Goal: Information Seeking & Learning: Check status

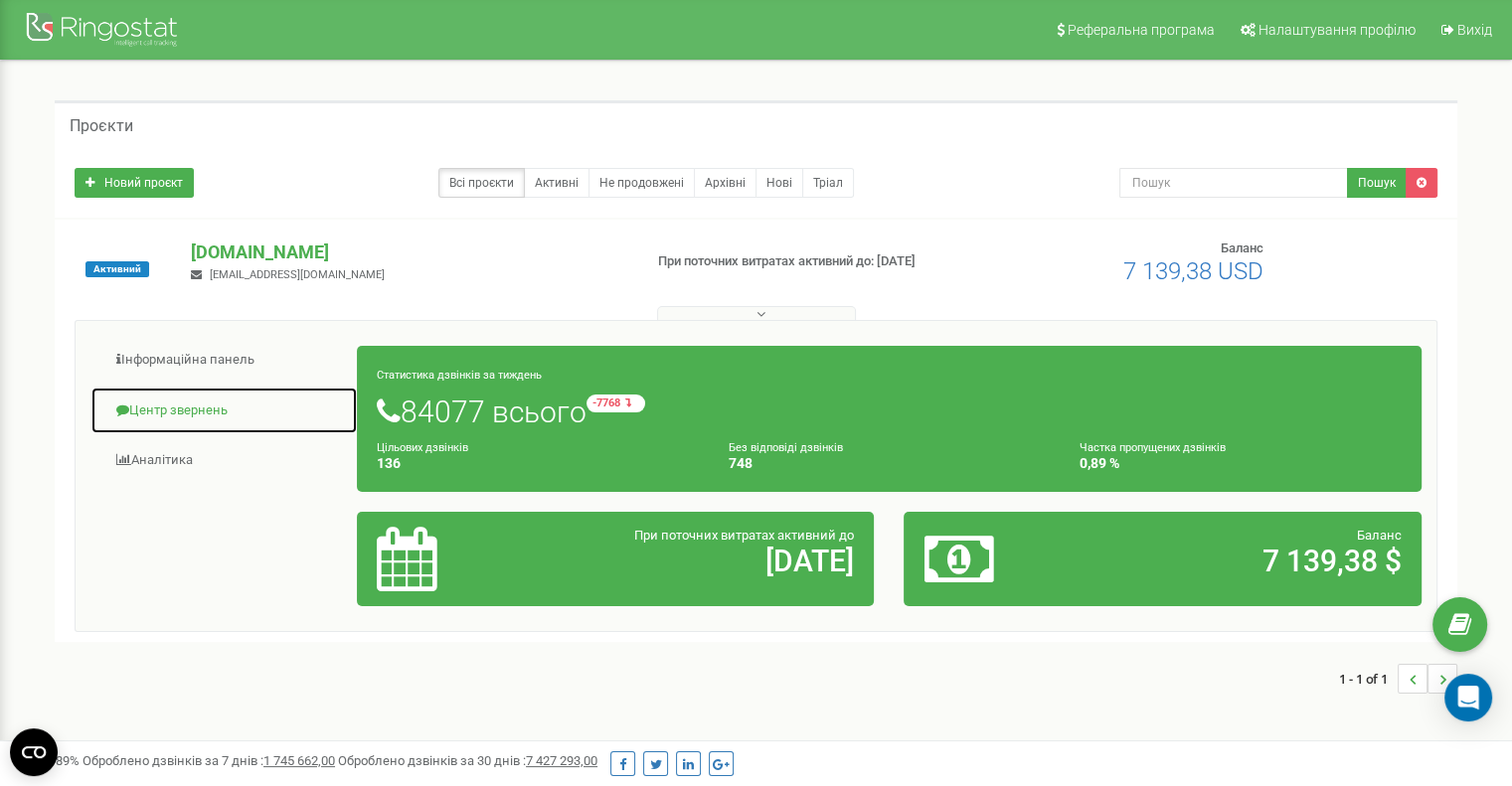
click at [239, 412] on link "Центр звернень" at bounding box center [224, 410] width 268 height 49
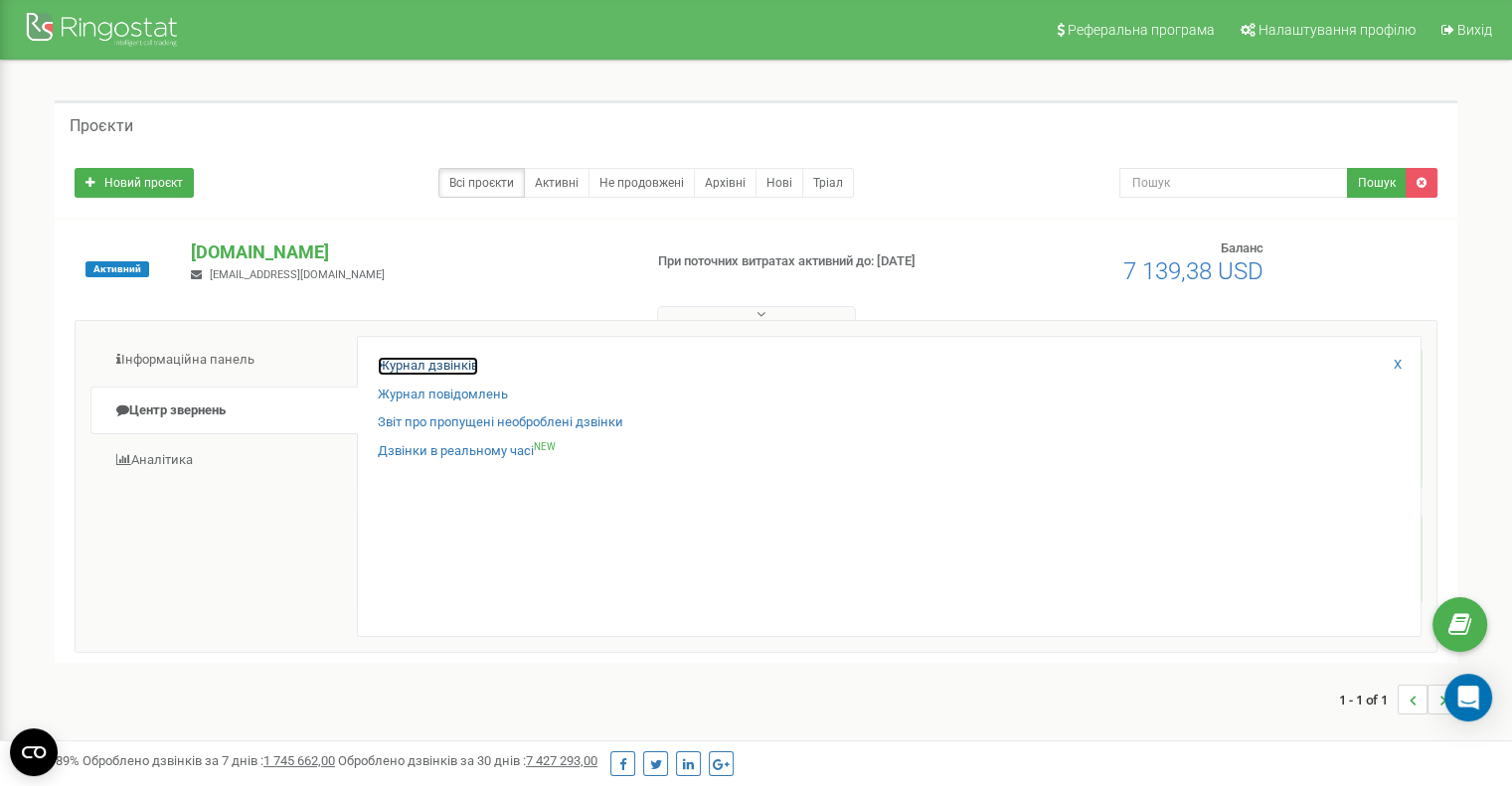
click at [431, 362] on link "Журнал дзвінків" at bounding box center [427, 366] width 101 height 19
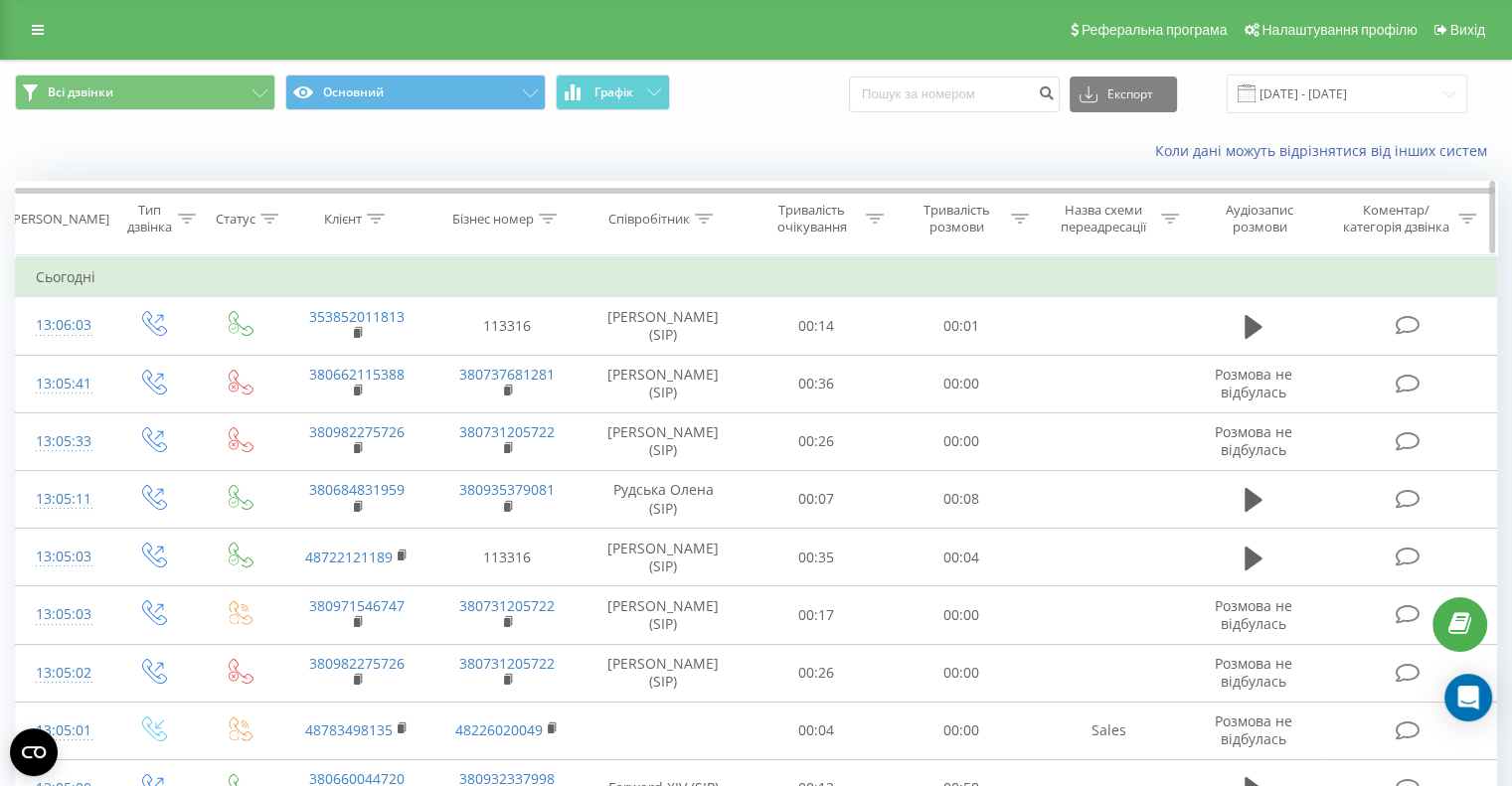
click at [706, 218] on icon at bounding box center [704, 219] width 18 height 10
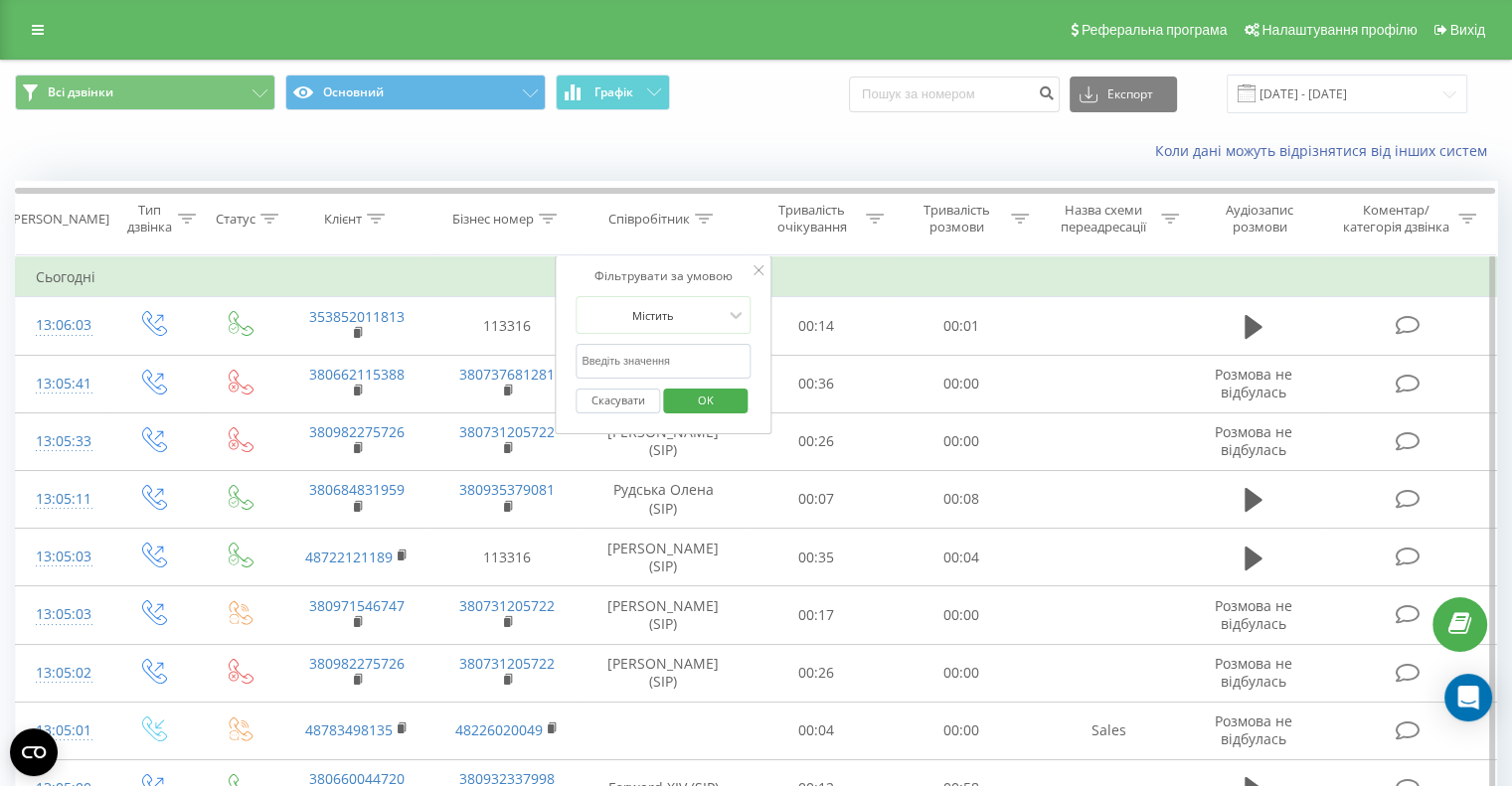
click at [665, 365] on input "text" at bounding box center [663, 361] width 175 height 35
type input "Капаліна"
click at [710, 397] on span "OK" at bounding box center [706, 399] width 56 height 31
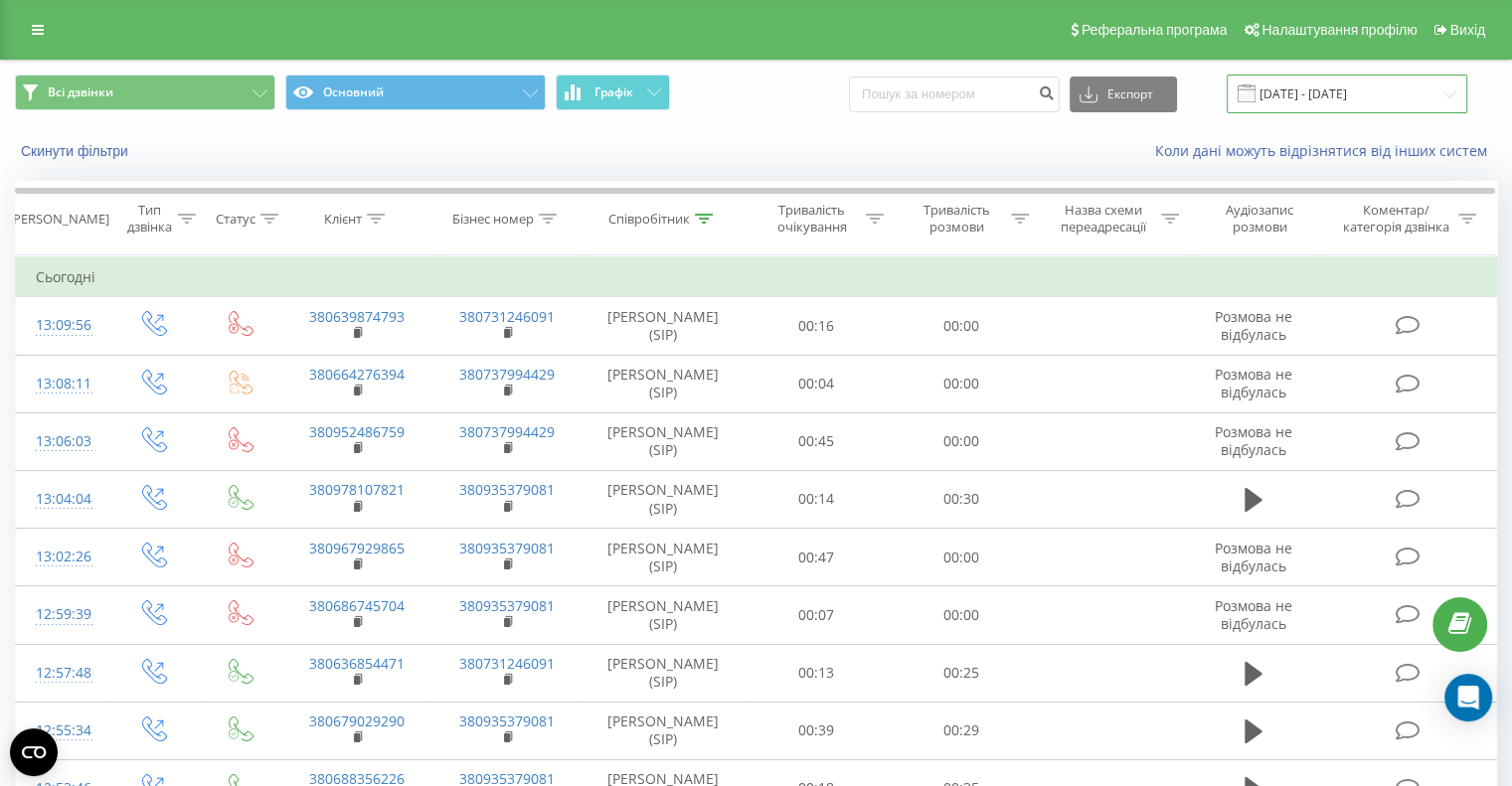
click at [1310, 106] on input "23.08.2025 - 23.09.2025" at bounding box center [1347, 94] width 241 height 39
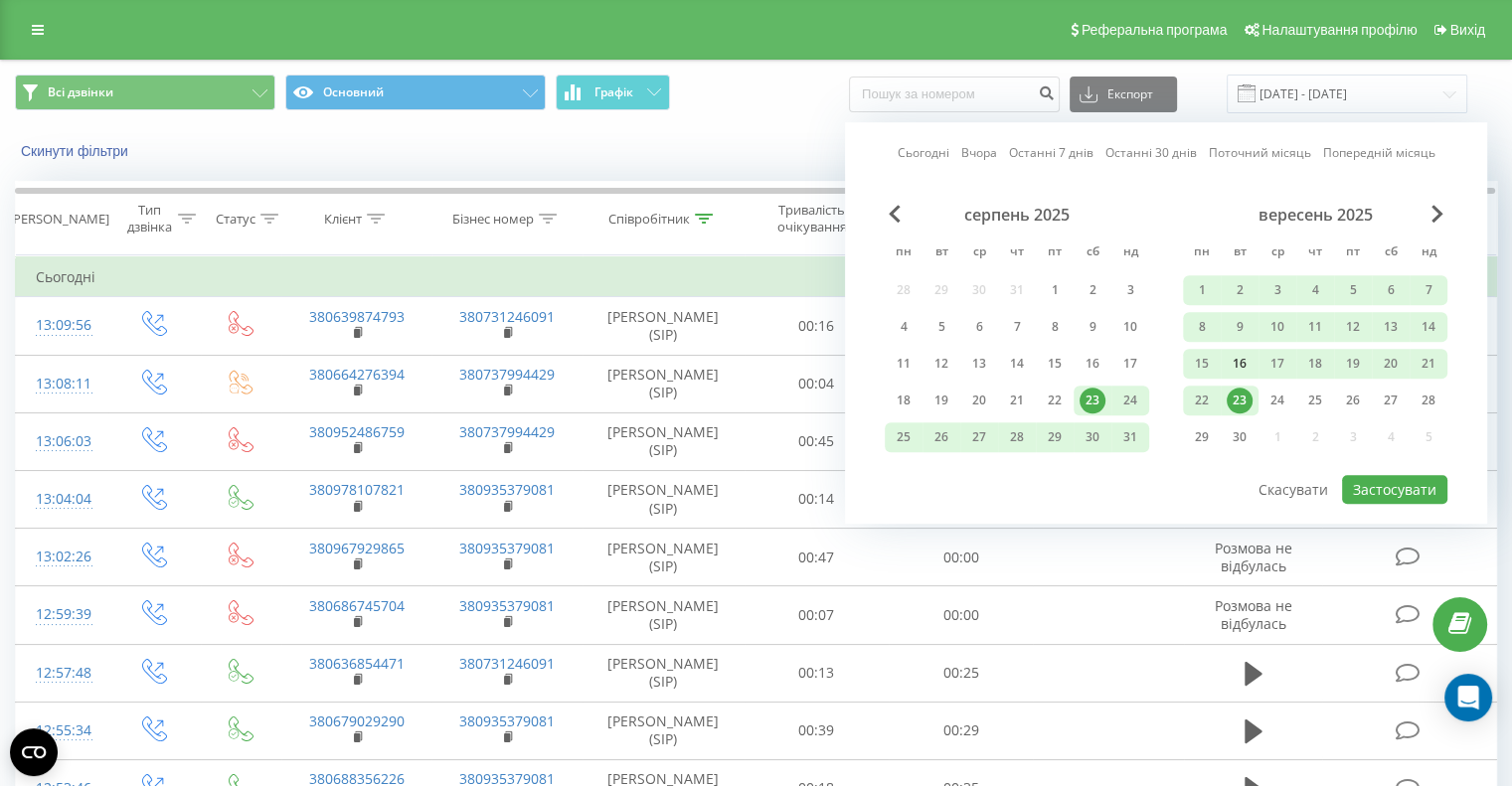
click at [1243, 365] on div "16" at bounding box center [1239, 364] width 26 height 26
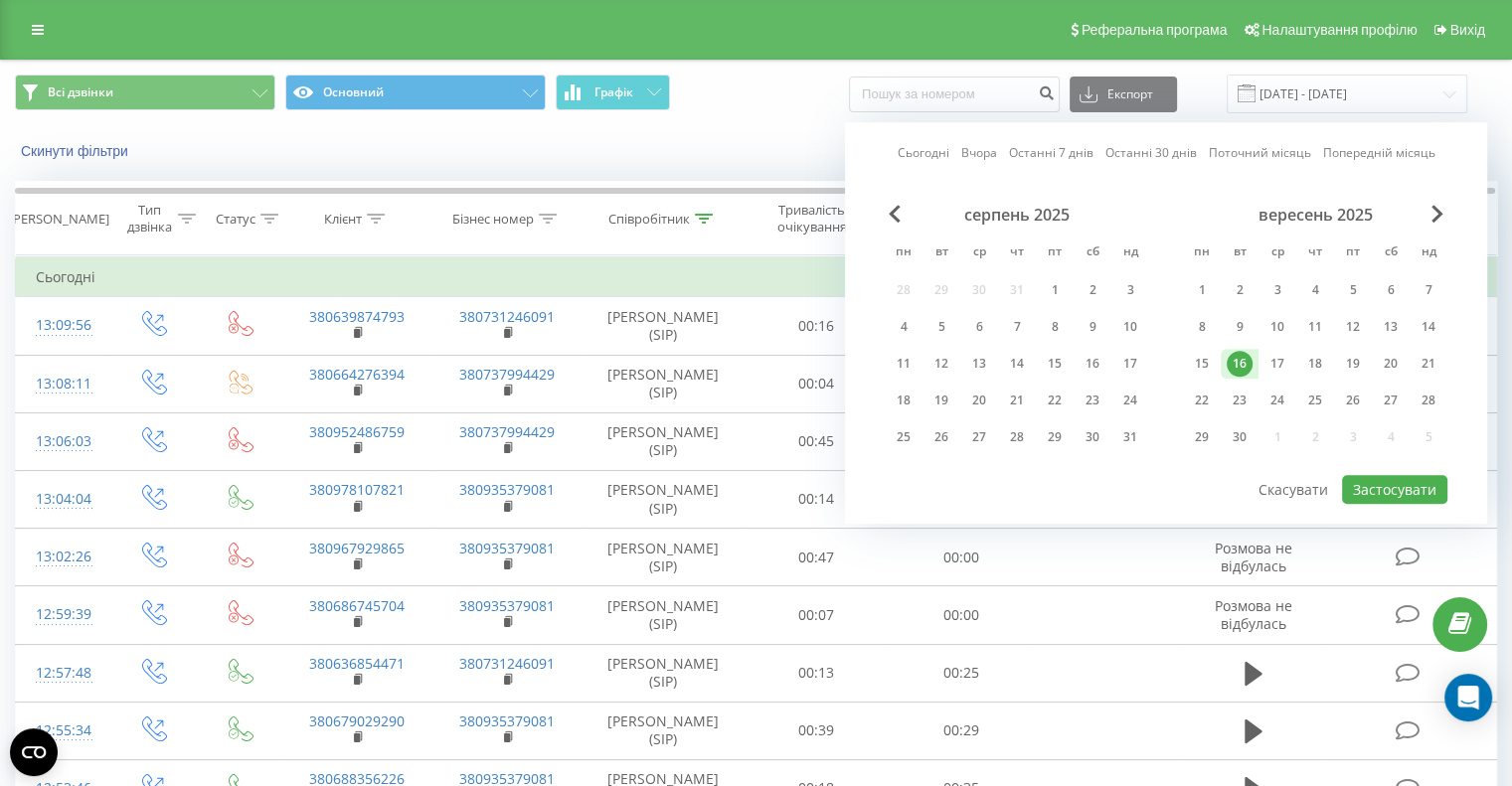
click at [1360, 467] on div "серпень 2025 пн вт ср чт пт сб нд 28 29 30 31 1 2 3 4 5 6 7 8 9 10 11 12 13 14 …" at bounding box center [1166, 339] width 562 height 269
click at [1364, 485] on button "Застосувати" at bounding box center [1395, 489] width 106 height 29
type input "16.09.2025 - 16.09.2025"
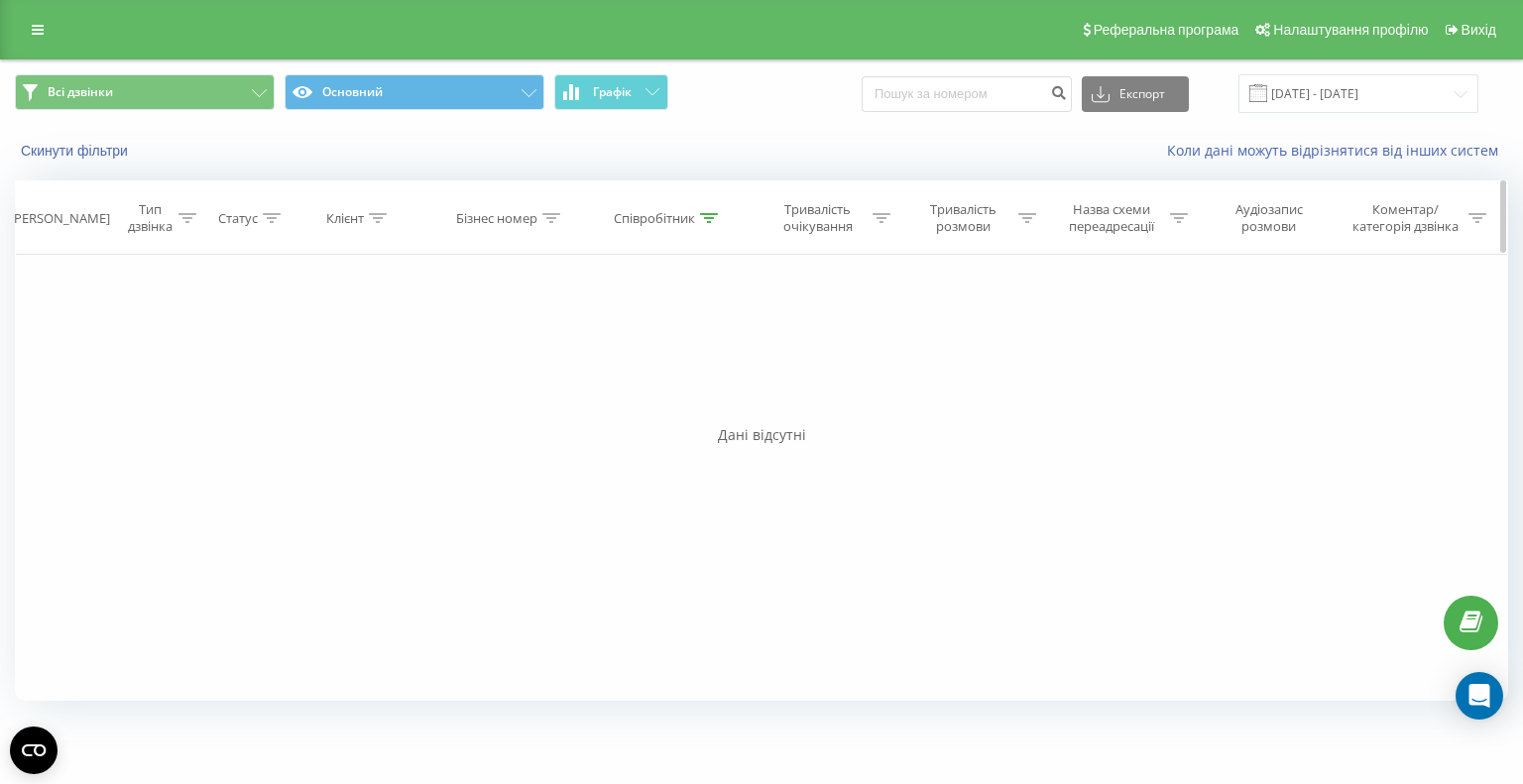
click at [715, 217] on icon at bounding box center [709, 218] width 18 height 10
drag, startPoint x: 690, startPoint y: 347, endPoint x: 506, endPoint y: 347, distance: 184.0
click at [506, 347] on div "Фільтрувати за умовою Дорівнює Введіть значення Скасувати OK Фільтрувати за умо…" at bounding box center [762, 477] width 1493 height 446
type input "Абрісєєв"
click at [679, 406] on button "OK" at bounding box center [710, 399] width 84 height 25
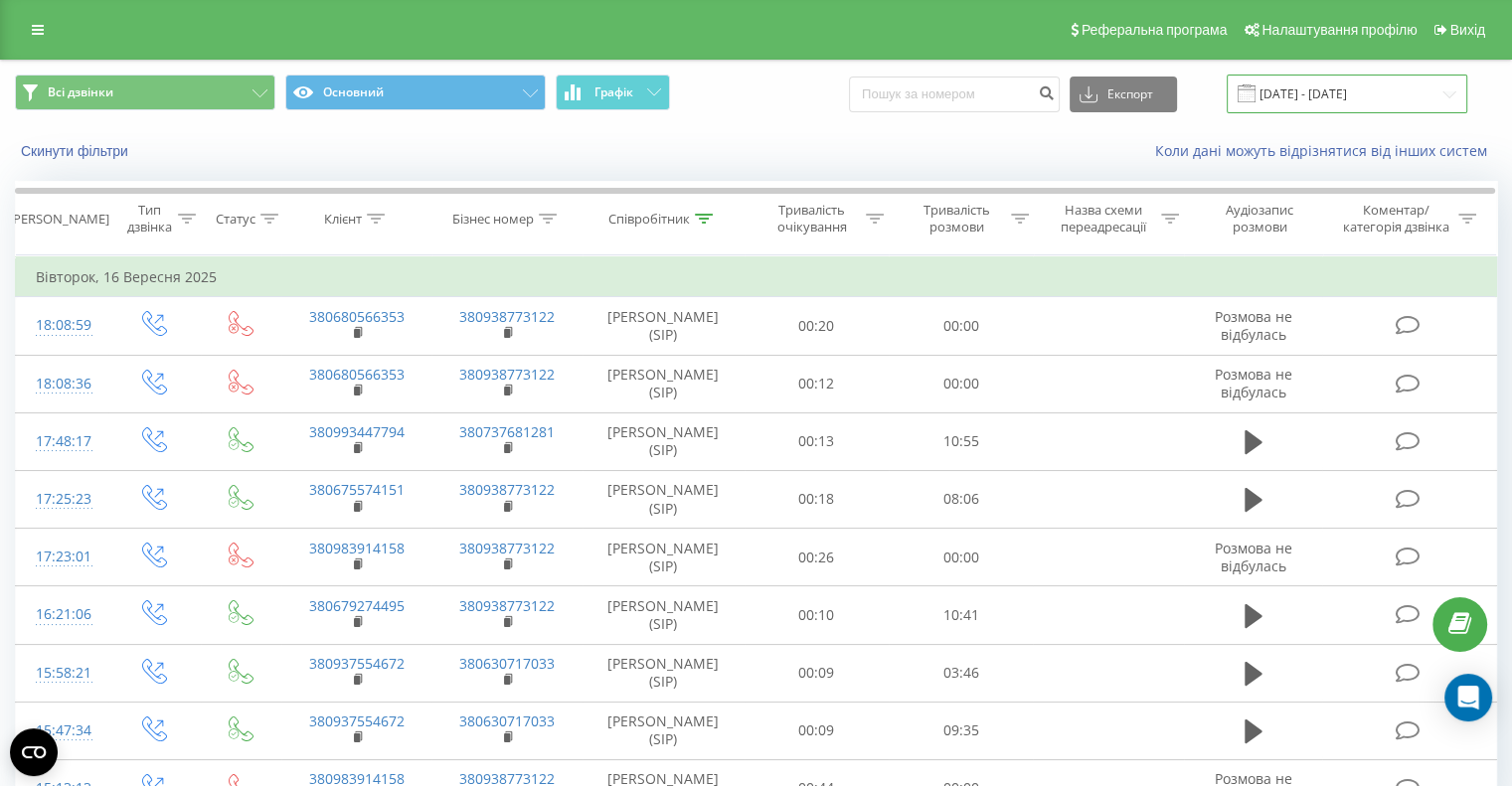
click at [1375, 108] on input "16.09.2025 - 16.09.2025" at bounding box center [1347, 94] width 241 height 39
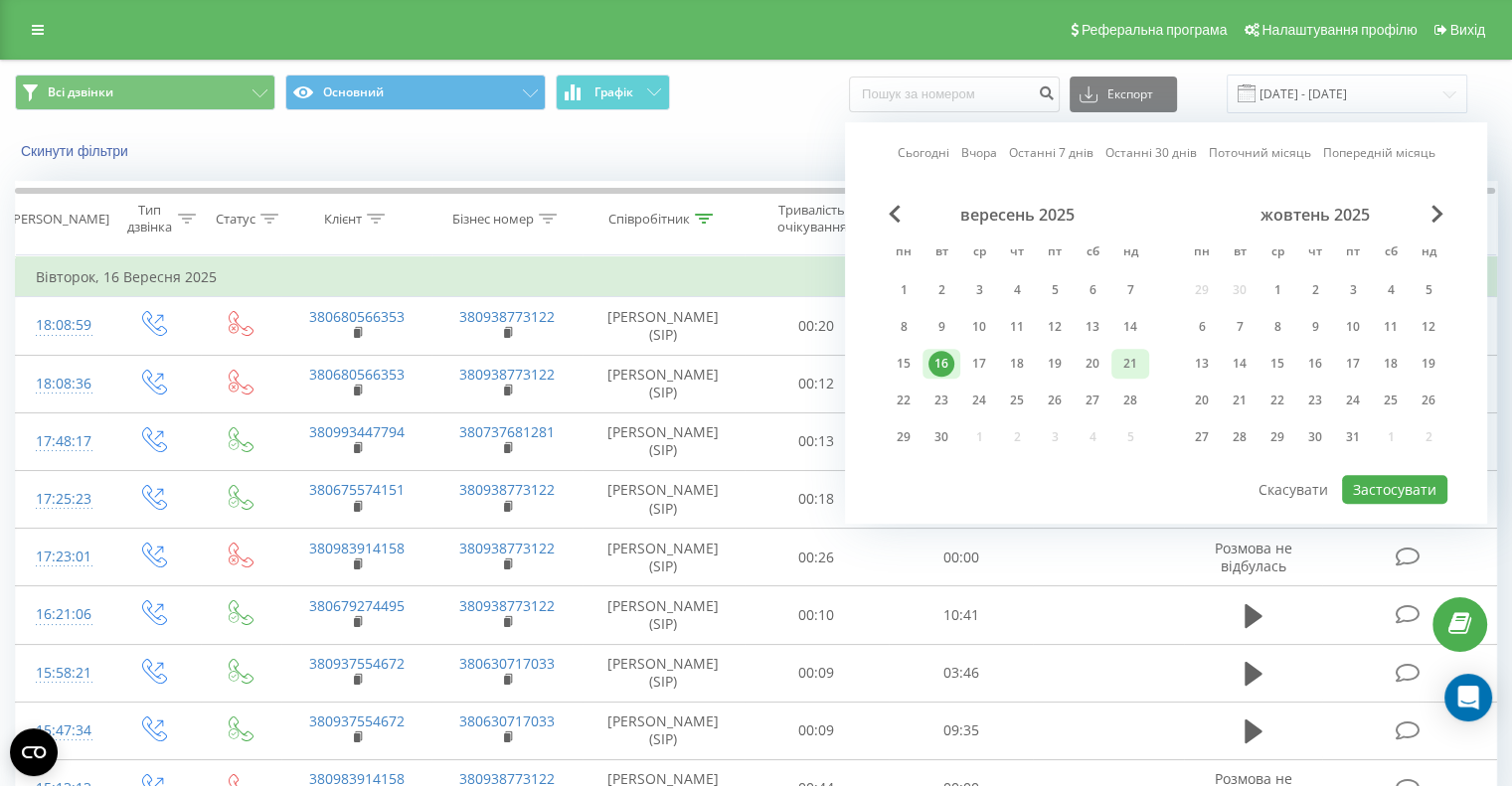
click at [1133, 355] on div "21" at bounding box center [1131, 364] width 26 height 26
click at [1383, 479] on button "Застосувати" at bounding box center [1395, 489] width 106 height 29
type input "21.09.2025 - 21.09.2025"
